Goal: Information Seeking & Learning: Learn about a topic

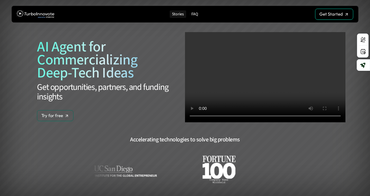
click at [175, 12] on p "Stories" at bounding box center [178, 14] width 12 height 5
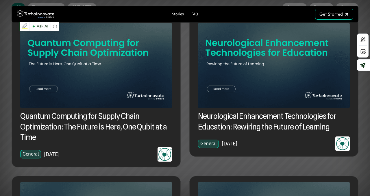
scroll to position [53, 0]
click at [92, 74] on img at bounding box center [96, 65] width 152 height 85
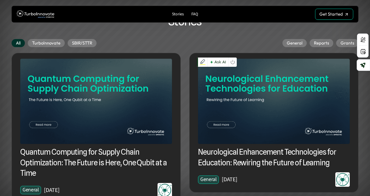
scroll to position [17, 0]
click at [252, 100] on img at bounding box center [274, 100] width 152 height 85
